Goal: Task Accomplishment & Management: Manage account settings

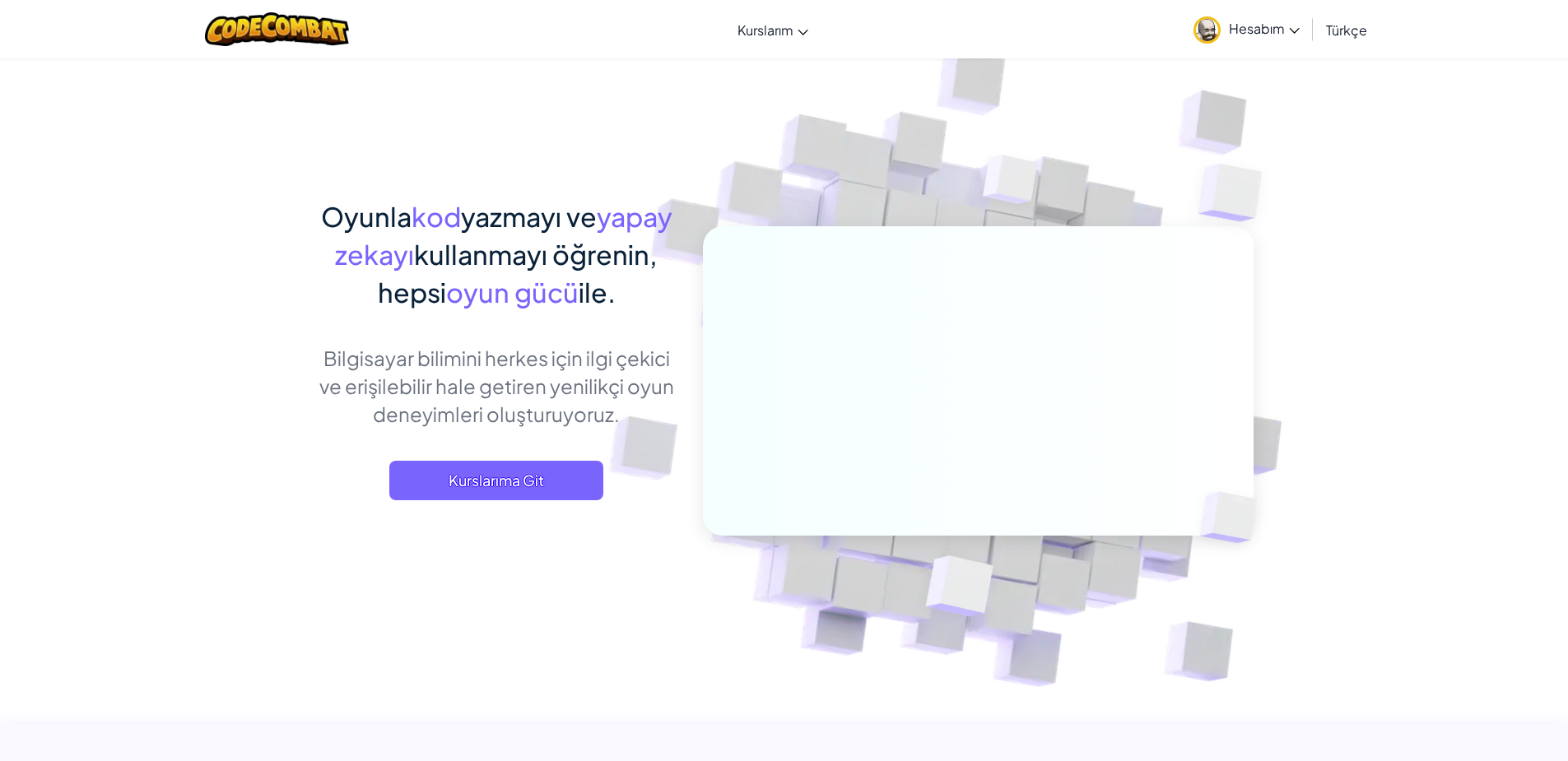
click at [480, 457] on div "Oyunla kod yazmayı ve yapay zekayı kullanmayı öğrenin, hepsi oyun gücü ile. Bil…" at bounding box center [496, 365] width 363 height 336
click at [236, 11] on div at bounding box center [277, 29] width 169 height 58
click at [244, 14] on img at bounding box center [277, 29] width 144 height 33
click at [558, 475] on span "Kurslarıma Git" at bounding box center [495, 480] width 214 height 40
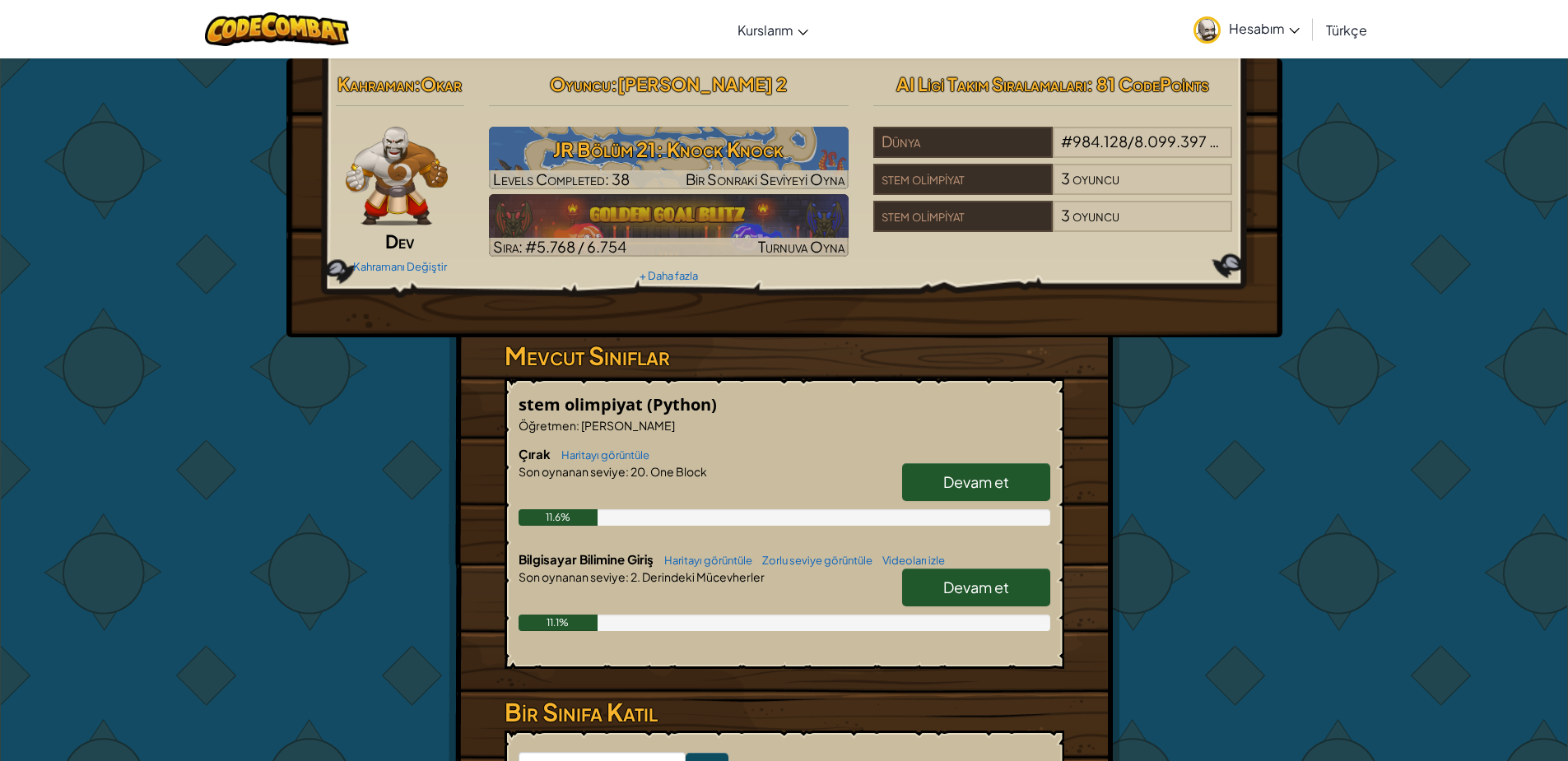
click at [1296, 38] on link "Hesabım" at bounding box center [1247, 30] width 122 height 52
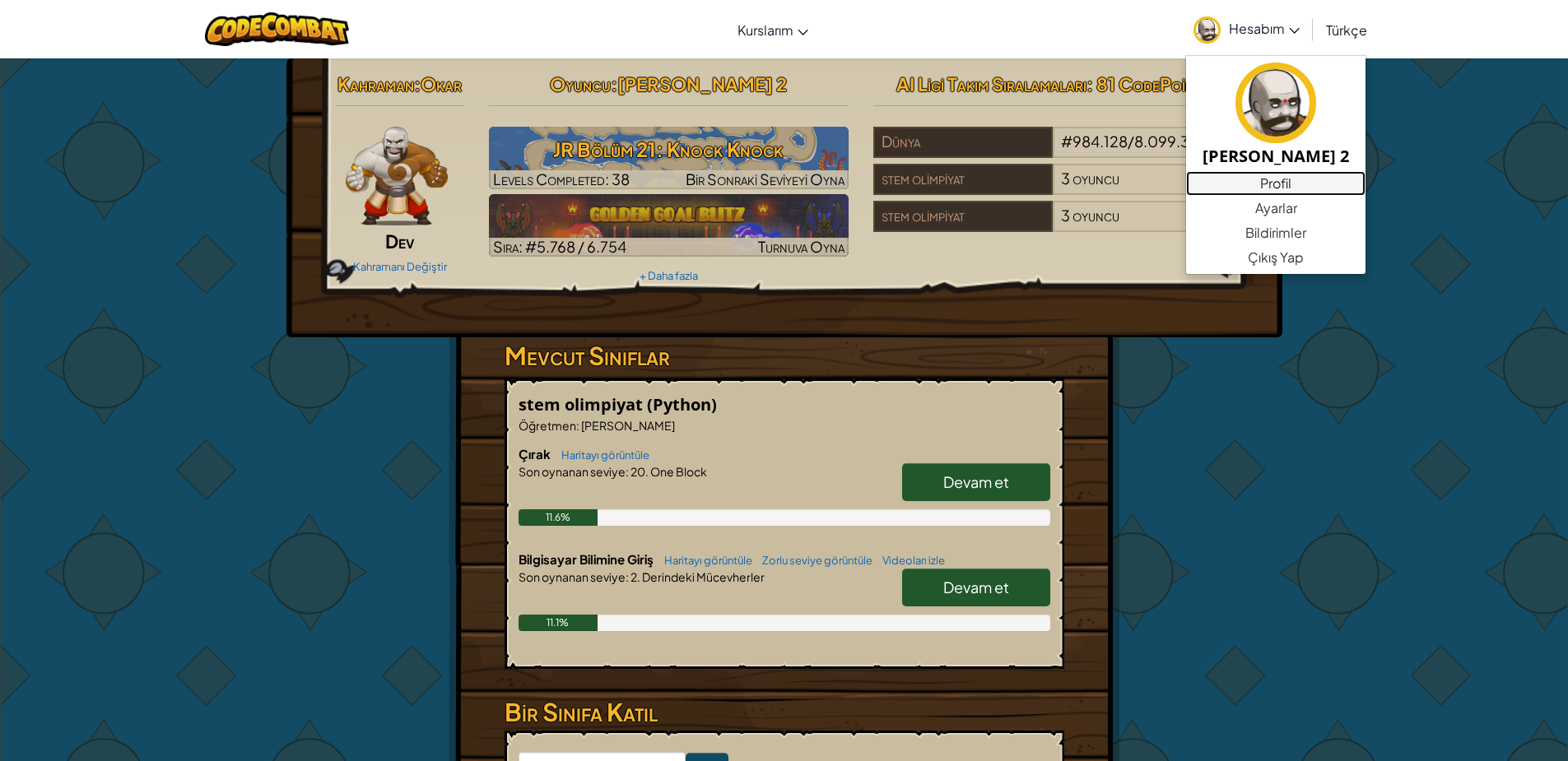
click at [1242, 187] on link "Profil" at bounding box center [1276, 183] width 180 height 25
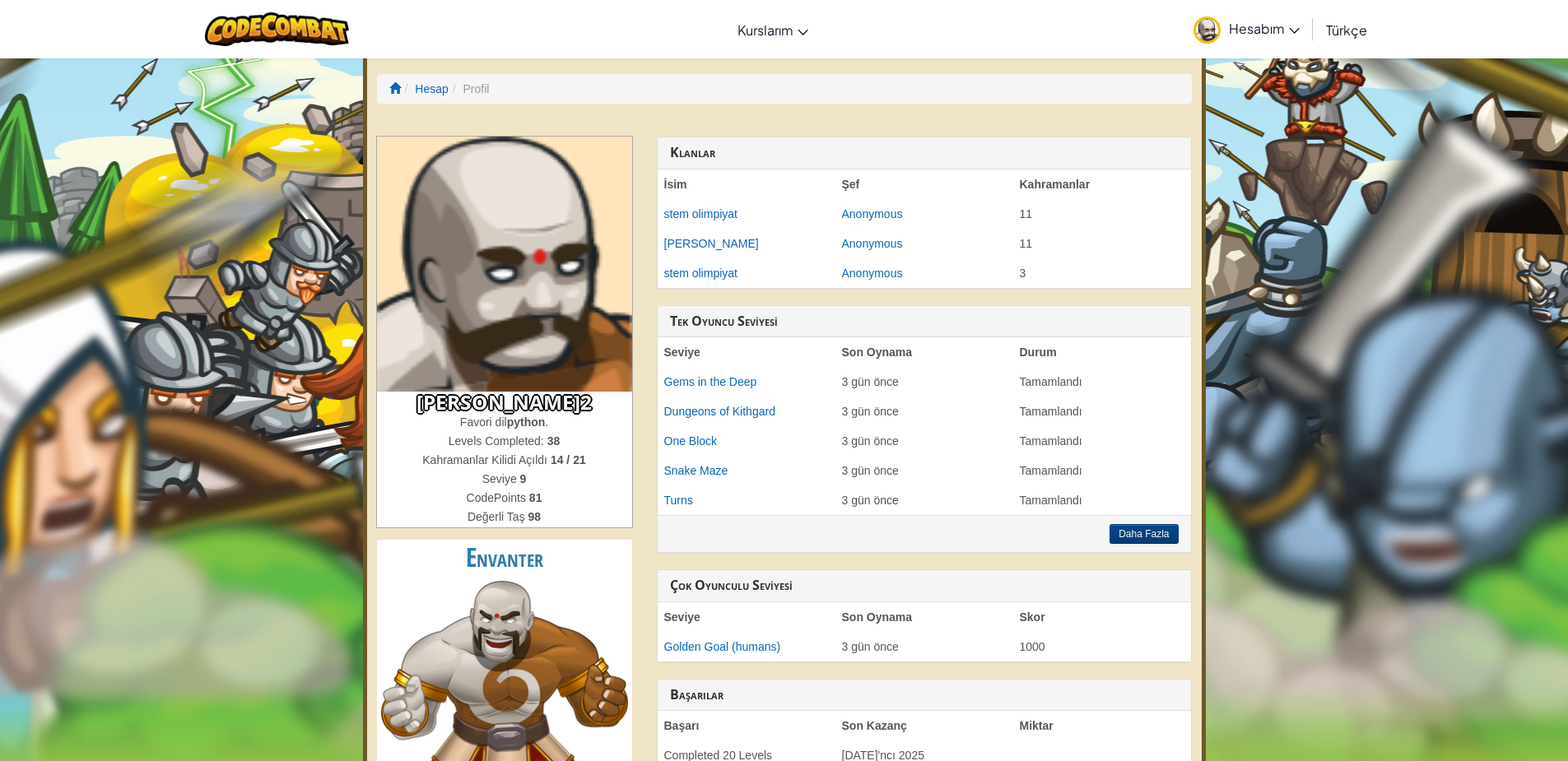
click at [589, 284] on img at bounding box center [504, 264] width 255 height 255
click at [1277, 33] on span "Hesabım" at bounding box center [1264, 28] width 70 height 18
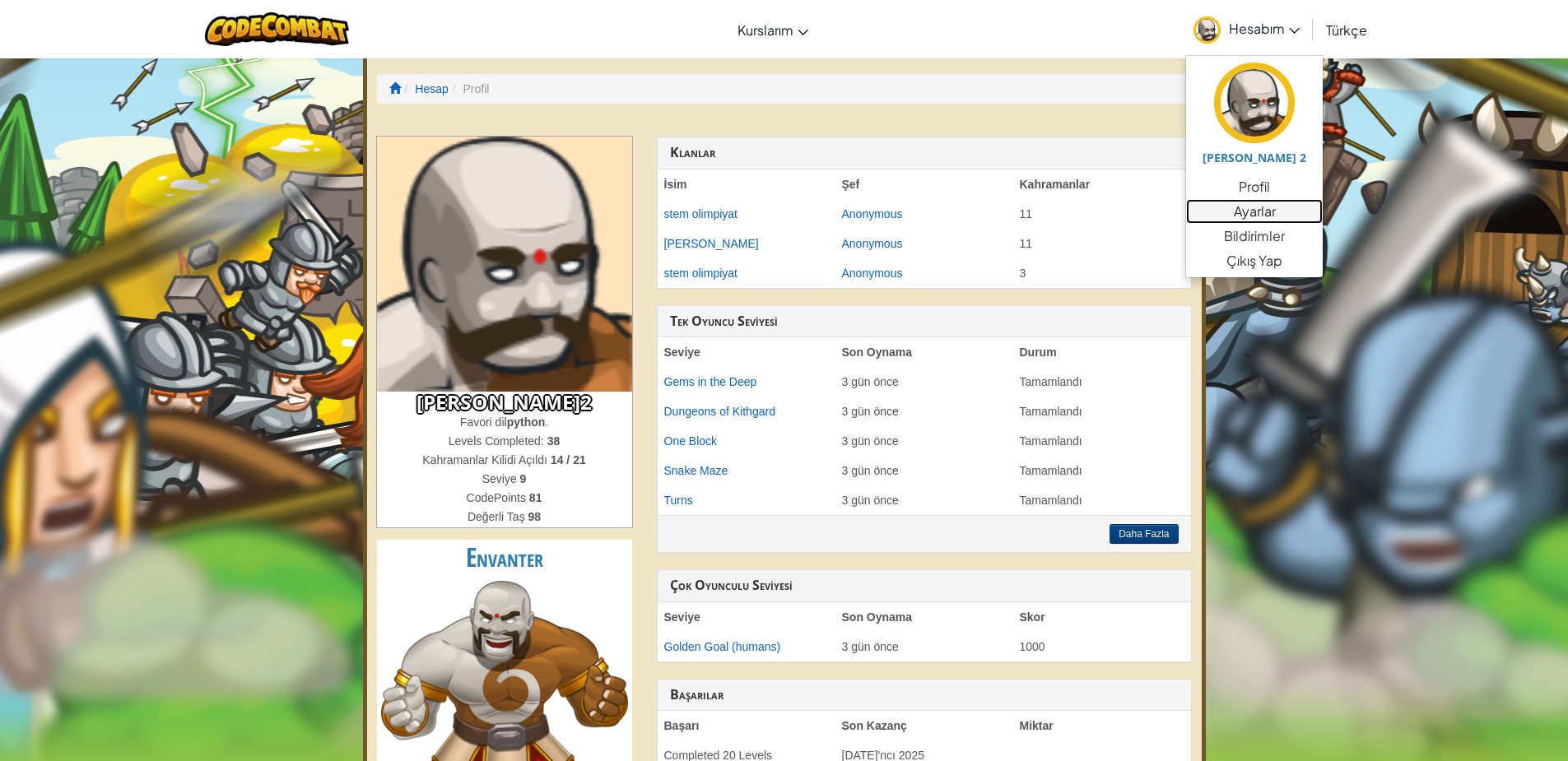
click at [1275, 214] on link "Ayarlar" at bounding box center [1255, 211] width 137 height 25
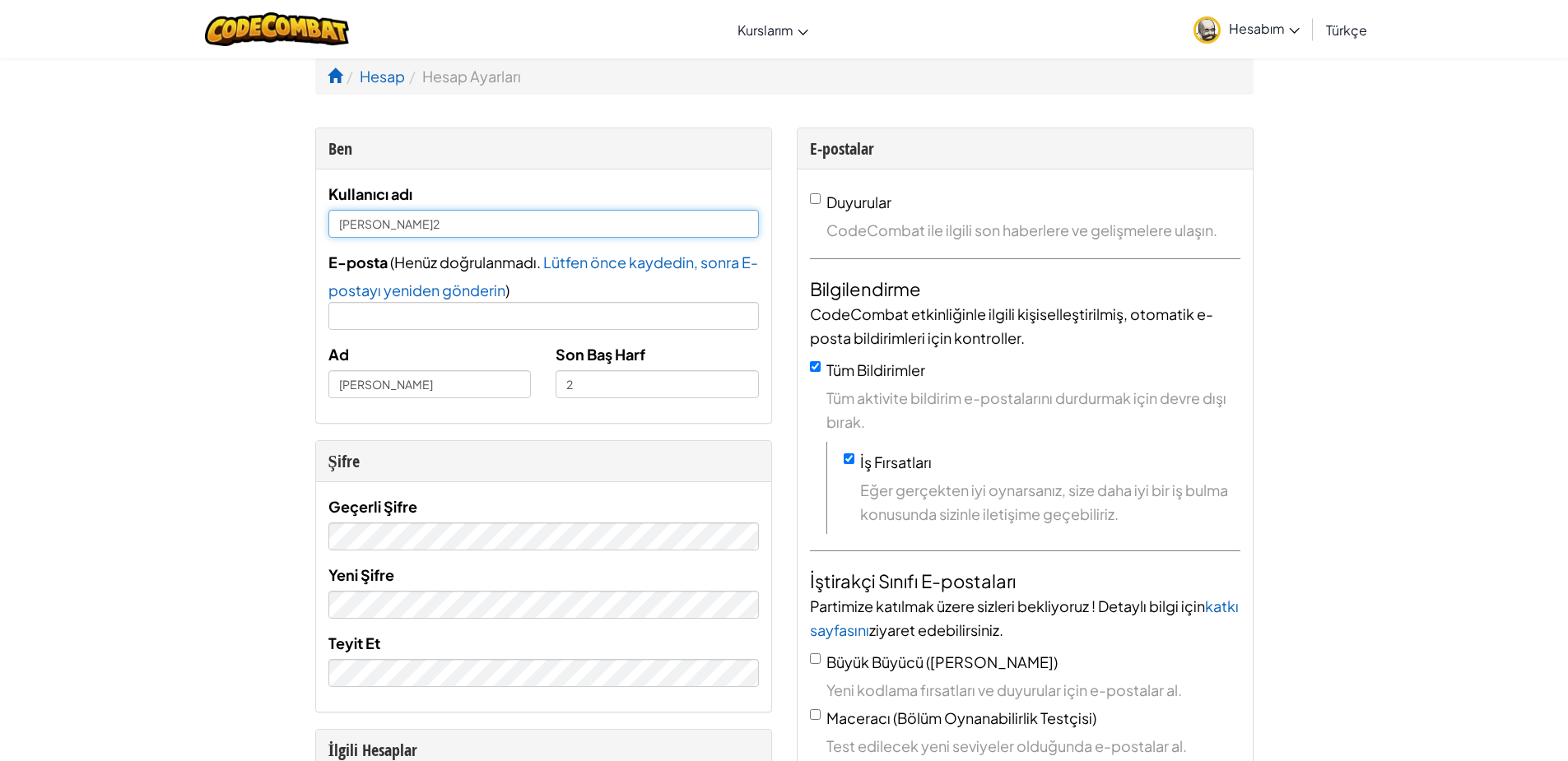
click at [556, 229] on input "[PERSON_NAME]2" at bounding box center [544, 224] width 431 height 28
type input "[PERSON_NAME]3"
click at [697, 187] on div "Kullanıcı adı [PERSON_NAME]3" at bounding box center [544, 209] width 431 height 56
click at [373, 77] on link "Hesap" at bounding box center [382, 76] width 45 height 19
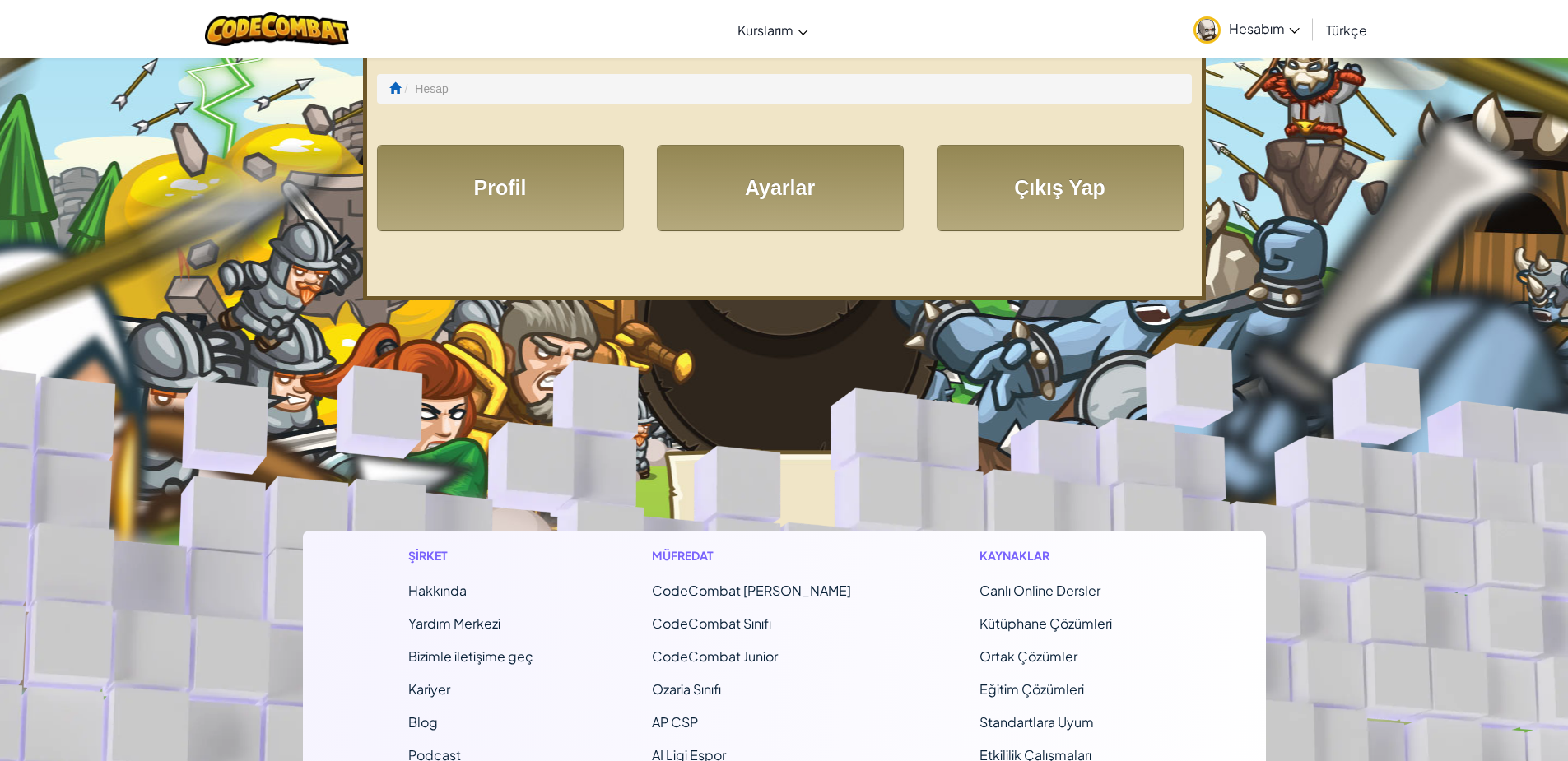
click at [1254, 19] on link "Hesabım" at bounding box center [1247, 30] width 122 height 52
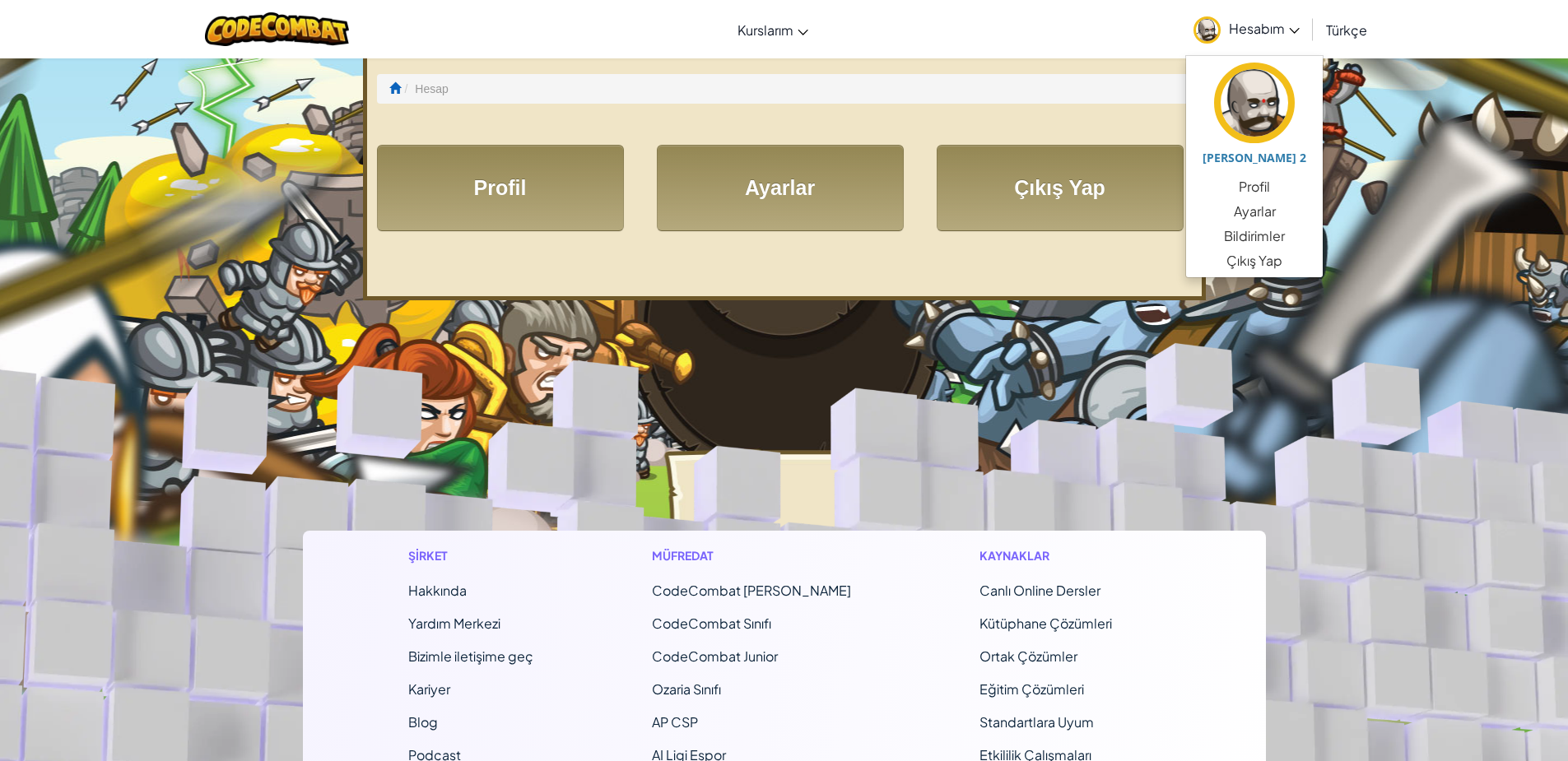
click at [1253, 21] on span "Hesabım" at bounding box center [1264, 28] width 70 height 18
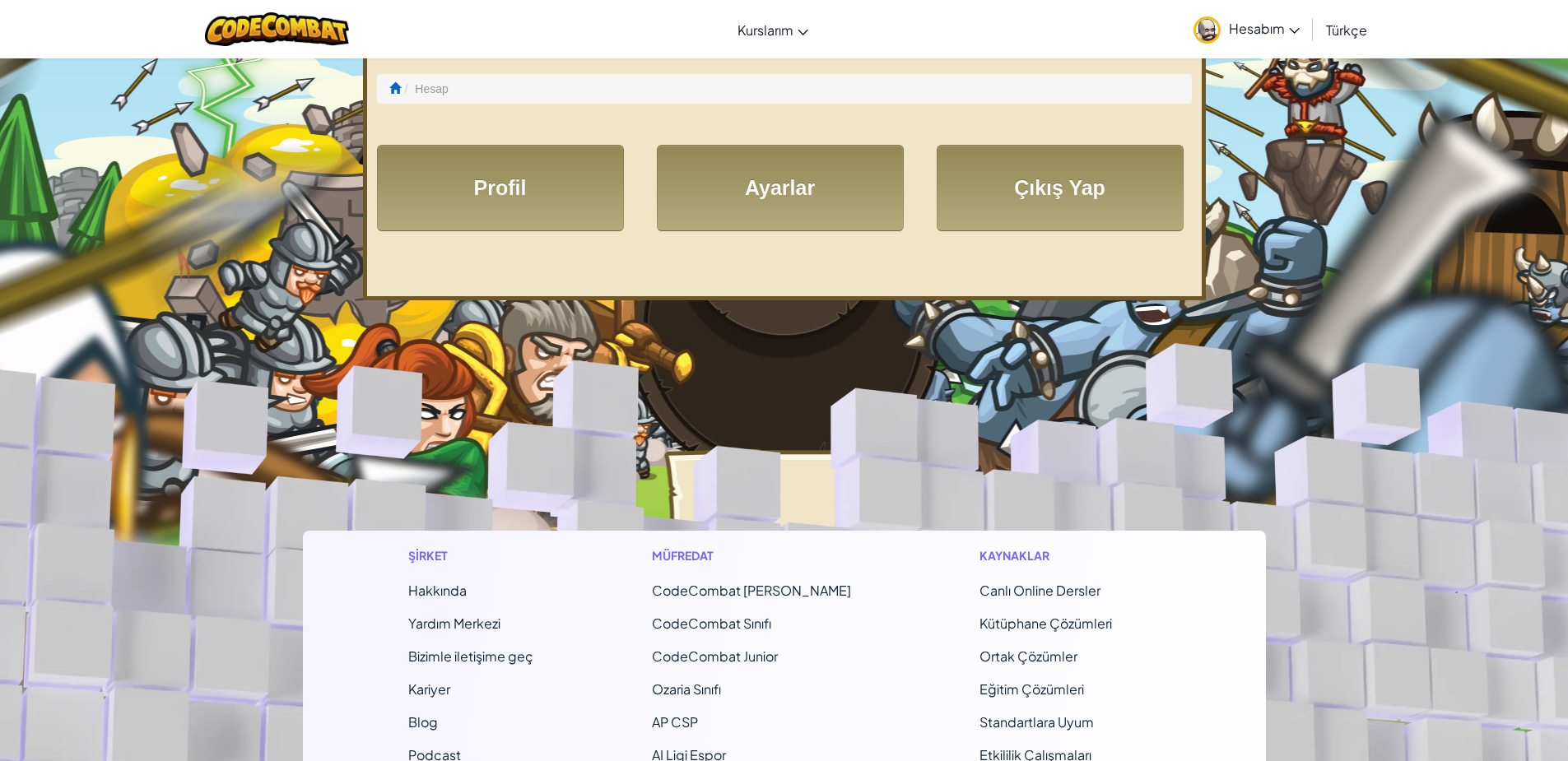
click at [1253, 21] on span "Hesabım" at bounding box center [1264, 28] width 70 height 18
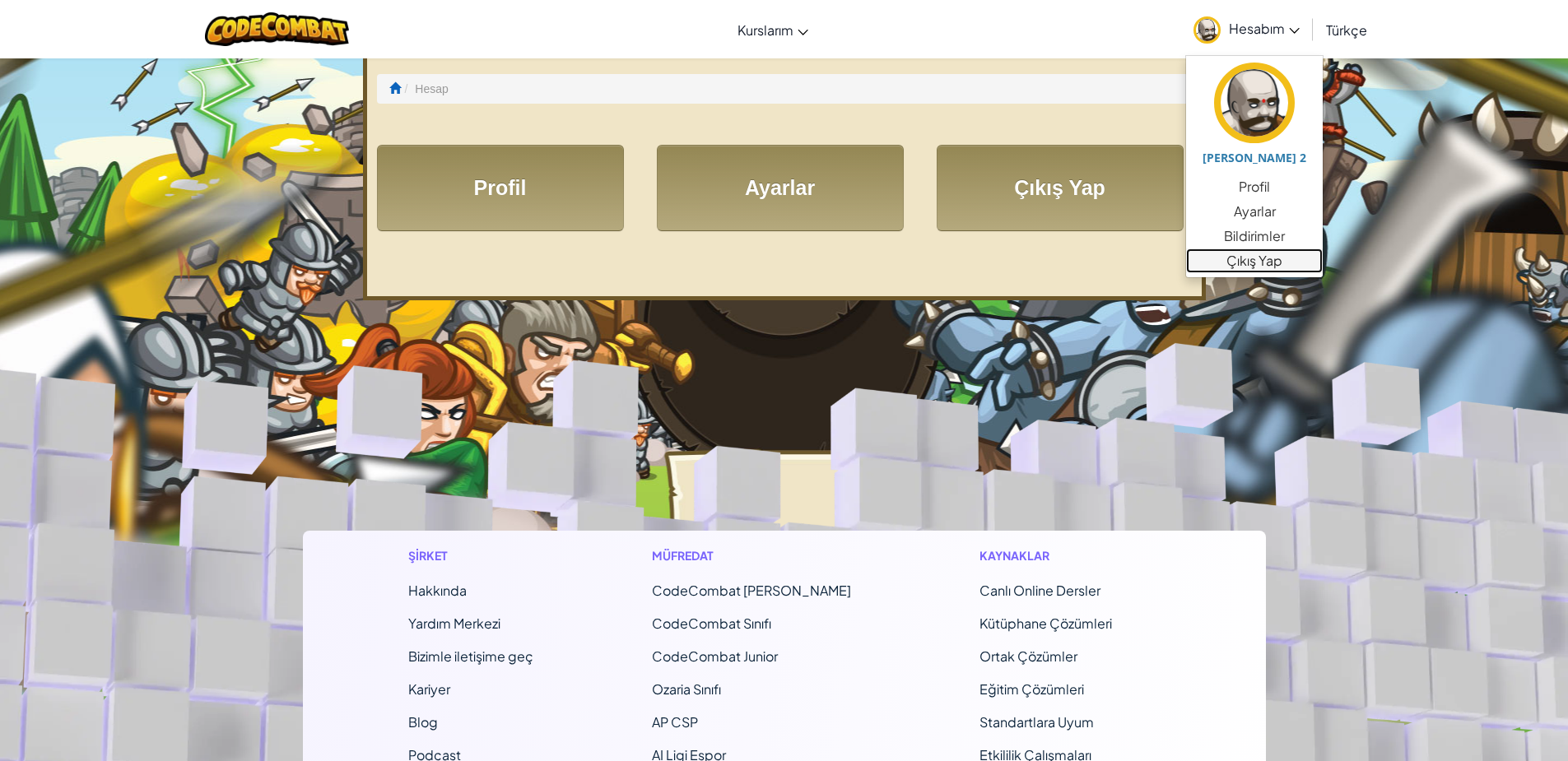
click at [1250, 265] on link "Çıkış Yap" at bounding box center [1255, 260] width 137 height 25
